Goal: Obtain resource: Obtain resource

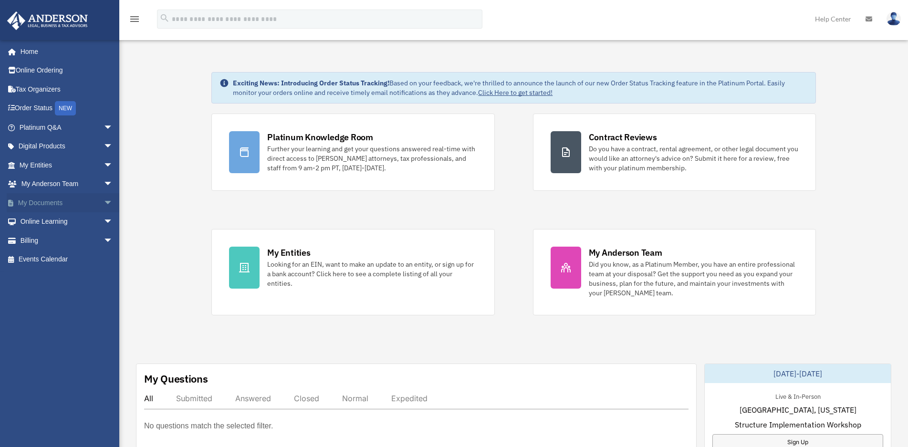
click at [104, 199] on span "arrow_drop_down" at bounding box center [113, 203] width 19 height 20
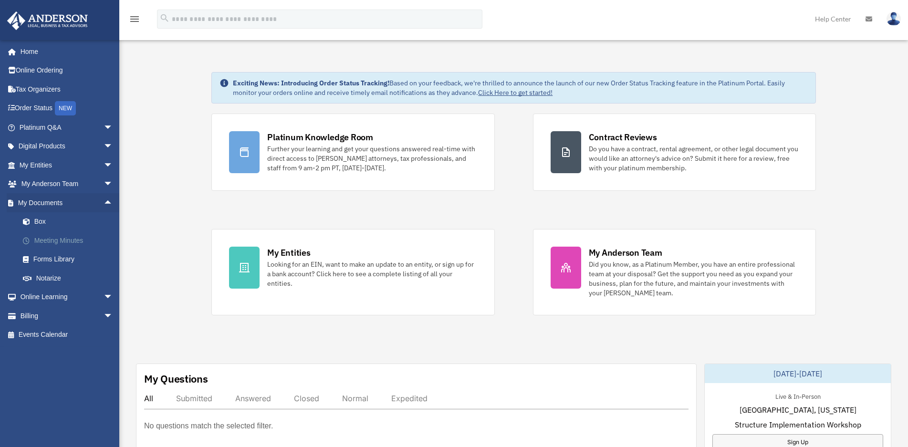
click at [46, 240] on link "Meeting Minutes" at bounding box center [70, 240] width 114 height 19
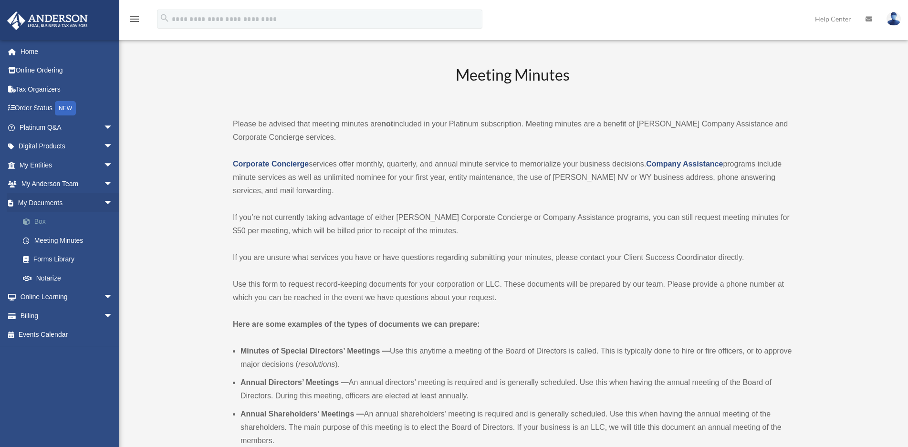
click at [39, 219] on link "Box" at bounding box center [70, 221] width 114 height 19
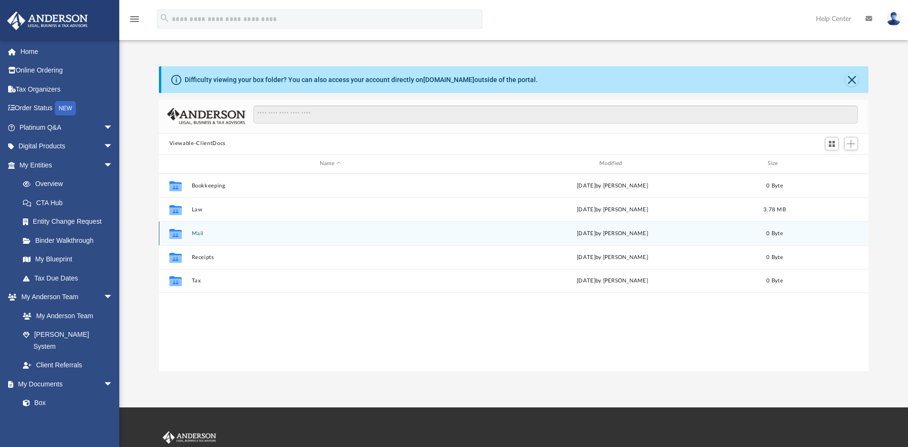
scroll to position [209, 701]
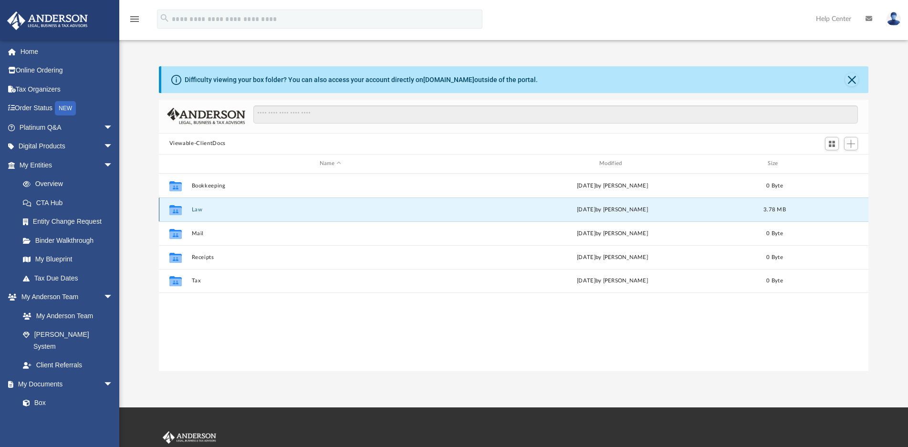
click at [199, 209] on button "Law" at bounding box center [330, 210] width 278 height 6
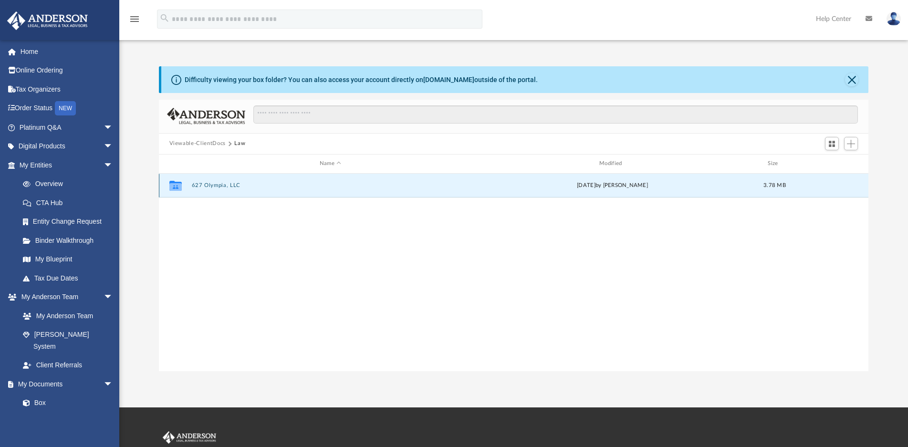
click at [210, 185] on button "627 Olympia, LLC" at bounding box center [330, 185] width 278 height 6
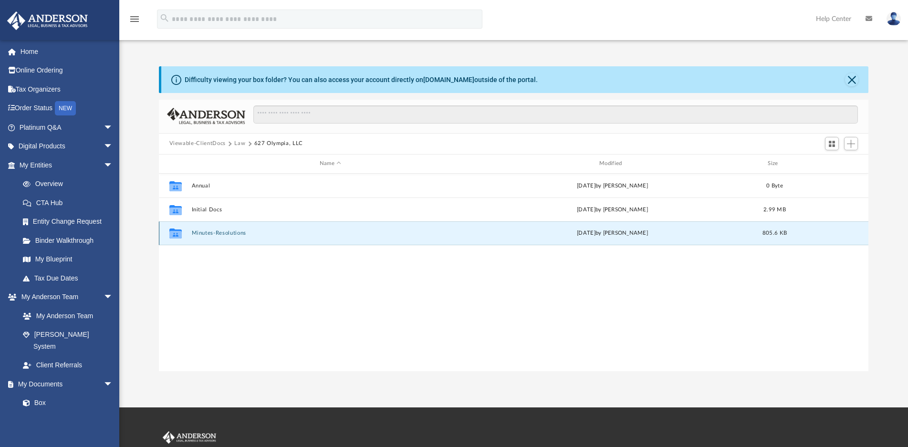
click at [204, 233] on button "Minutes-Resolutions" at bounding box center [330, 233] width 278 height 6
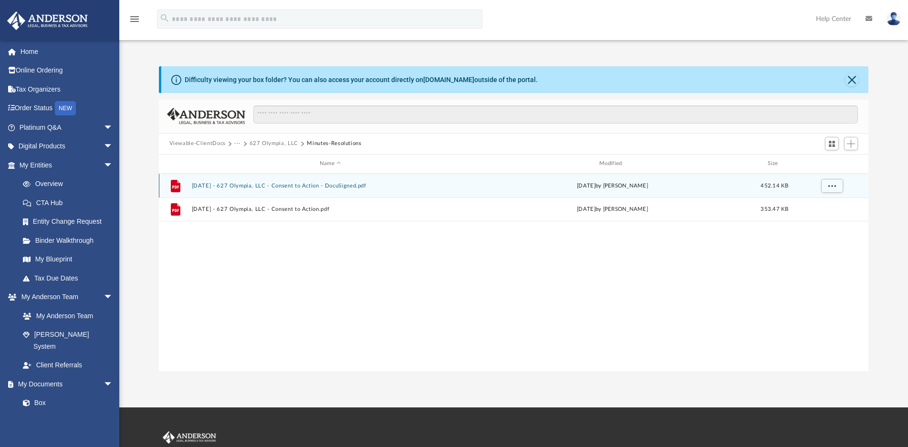
click at [248, 184] on button "2025.08.28 - 627 Olympia, LLC - Consent to Action - DocuSigned.pdf" at bounding box center [330, 186] width 278 height 6
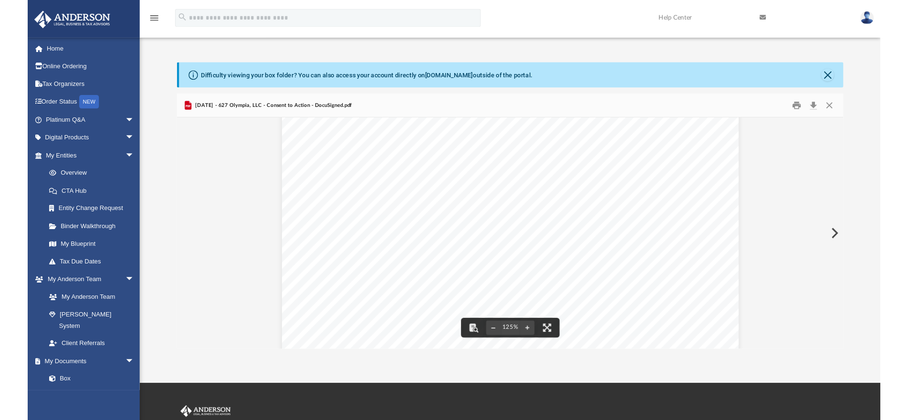
scroll to position [0, 0]
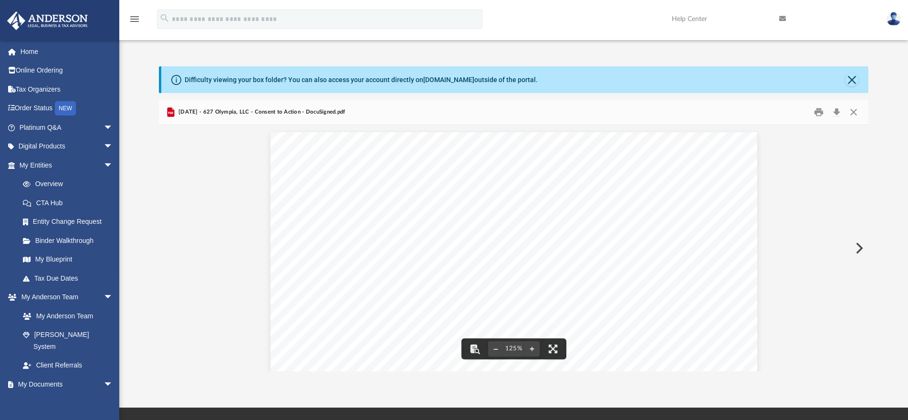
drag, startPoint x: 668, startPoint y: 184, endPoint x: 625, endPoint y: 356, distance: 176.9
click at [817, 109] on button "Print" at bounding box center [818, 111] width 19 height 15
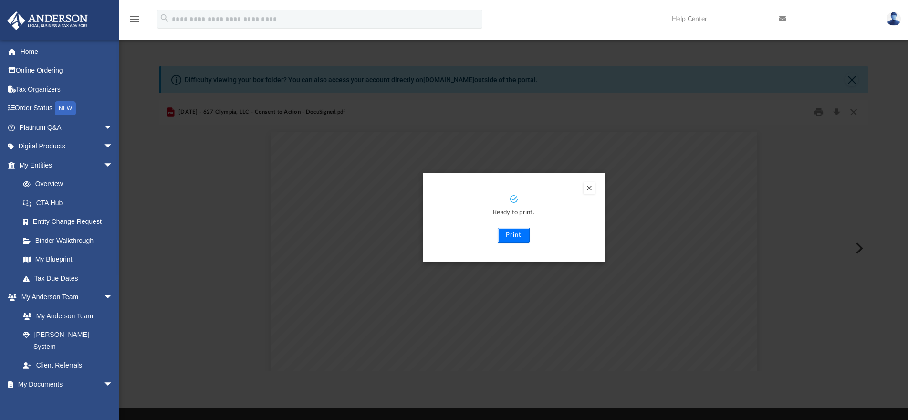
click at [517, 233] on button "Print" at bounding box center [514, 235] width 32 height 15
